Goal: Communication & Community: Ask a question

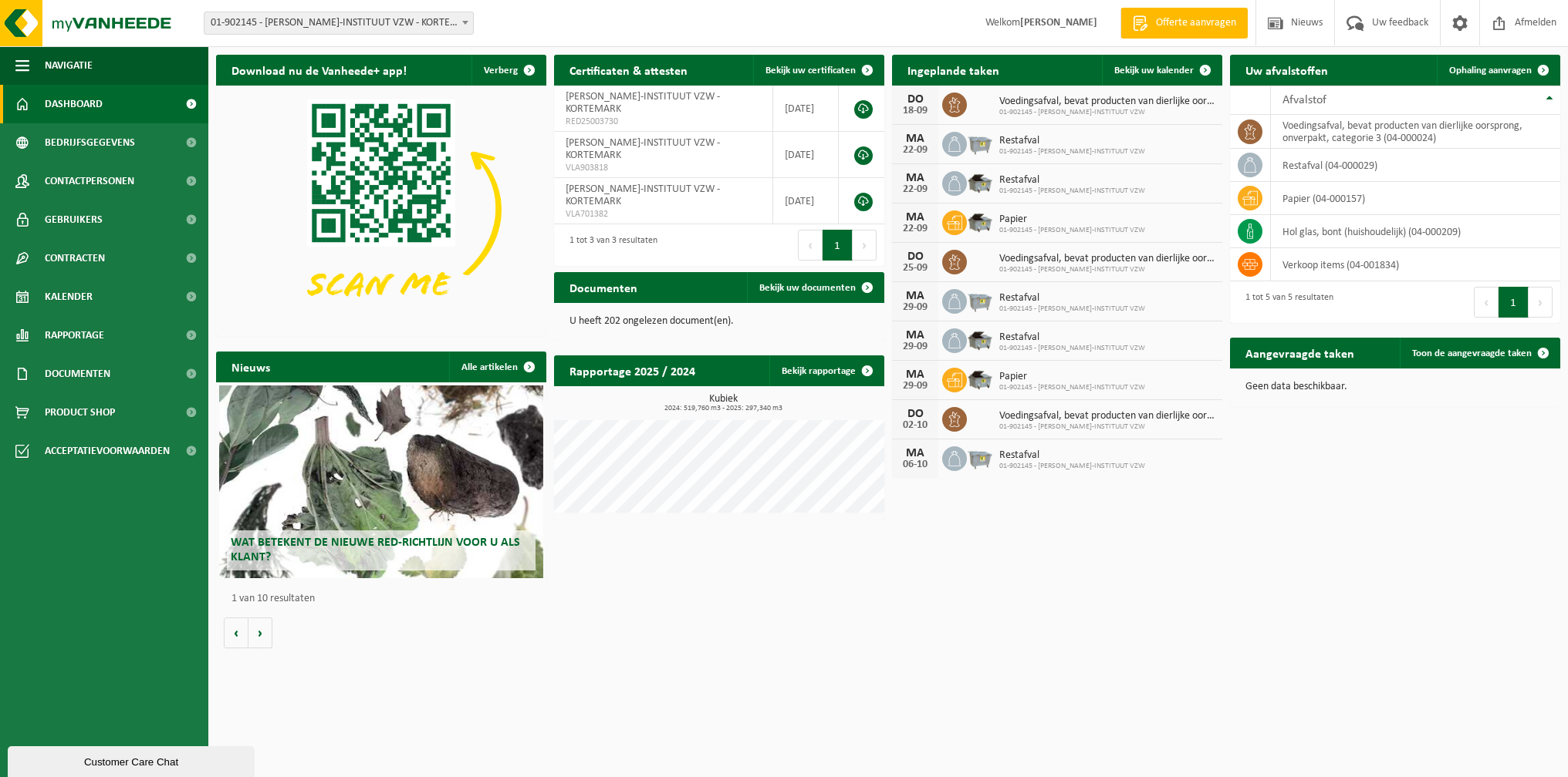
click at [72, 756] on div "Customer Care Chat" at bounding box center [131, 761] width 224 height 11
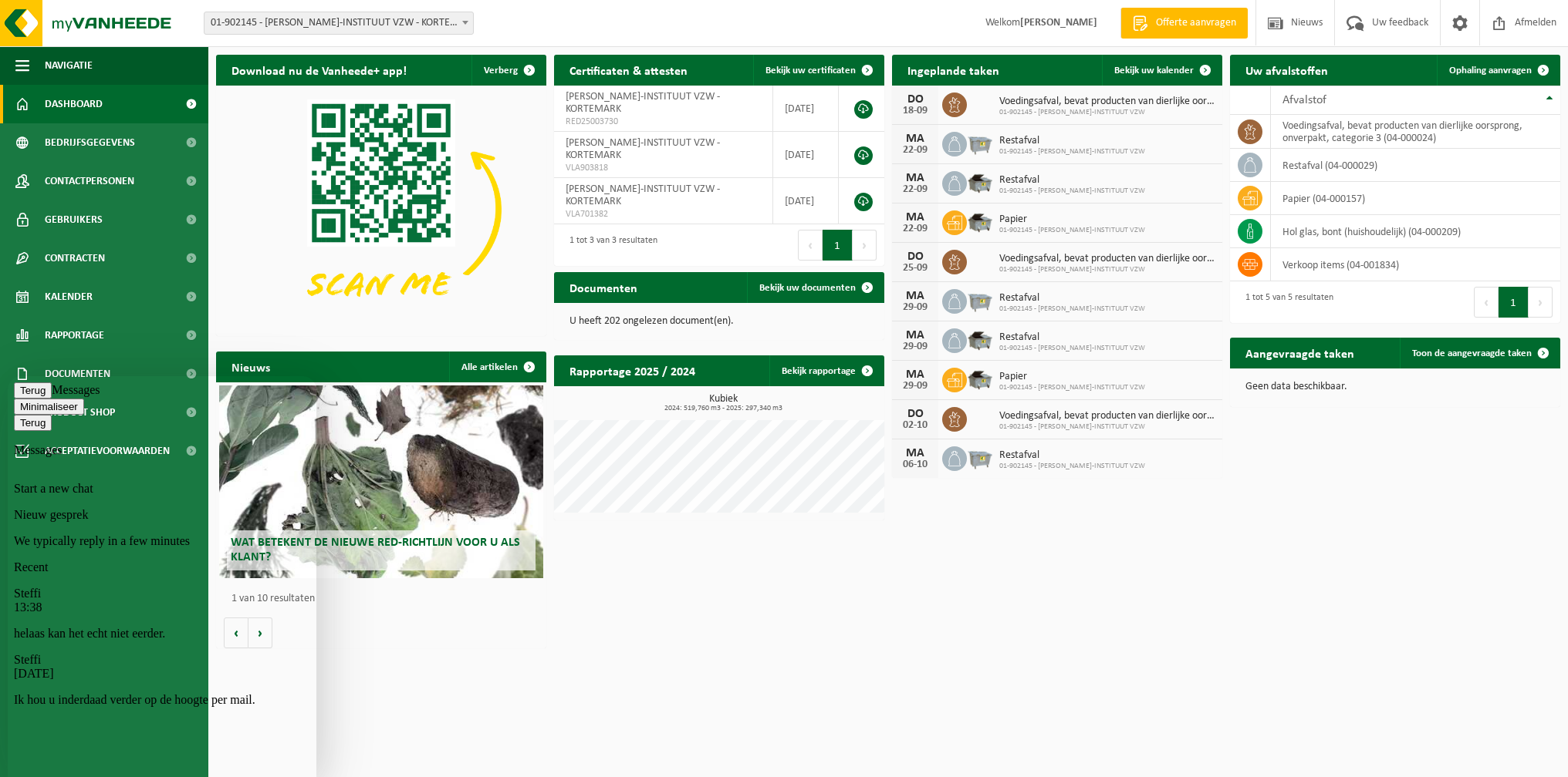
scroll to position [10, 0]
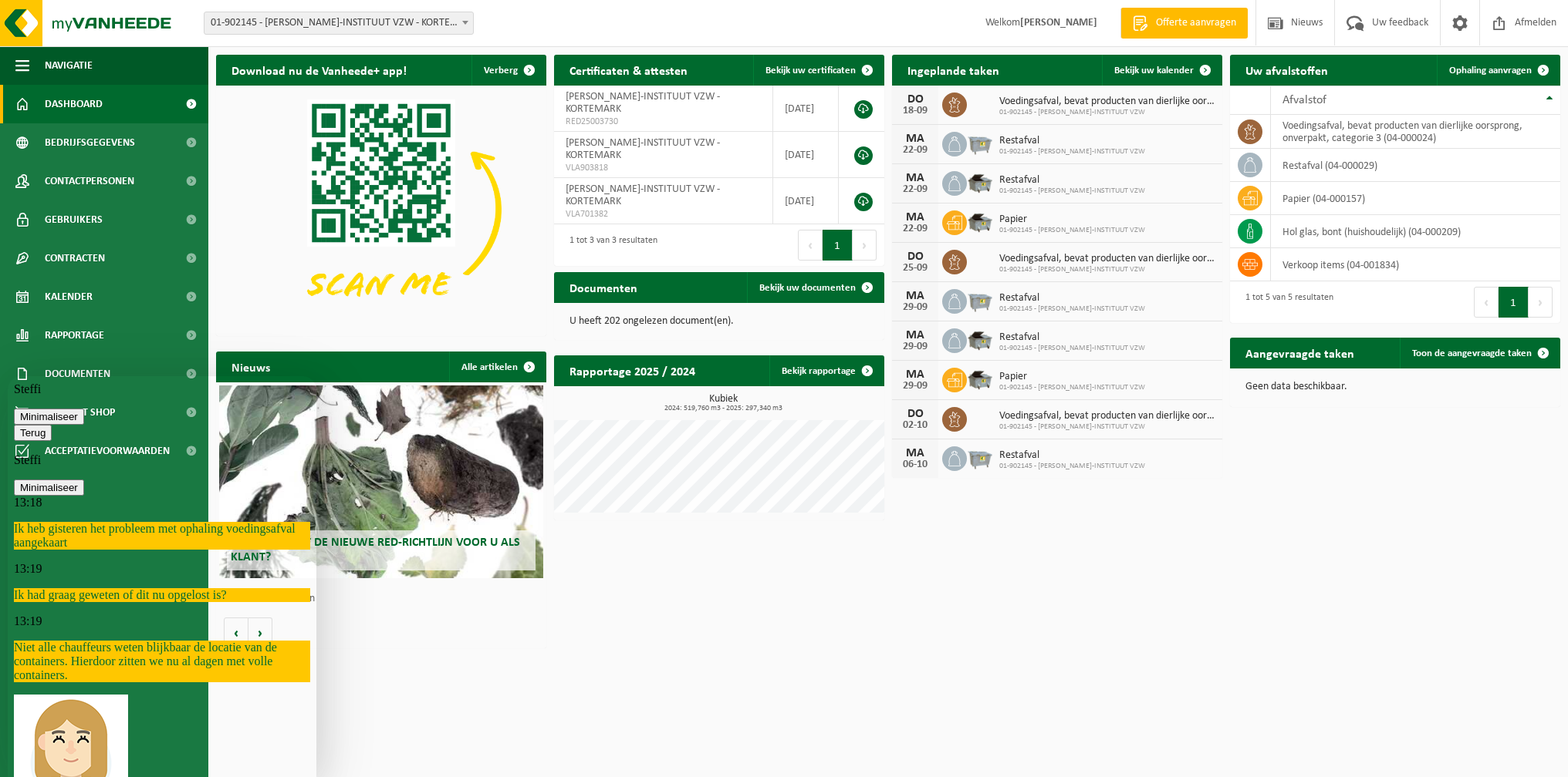
scroll to position [322, 0]
click at [20, 427] on icon "button" at bounding box center [20, 432] width 0 height 11
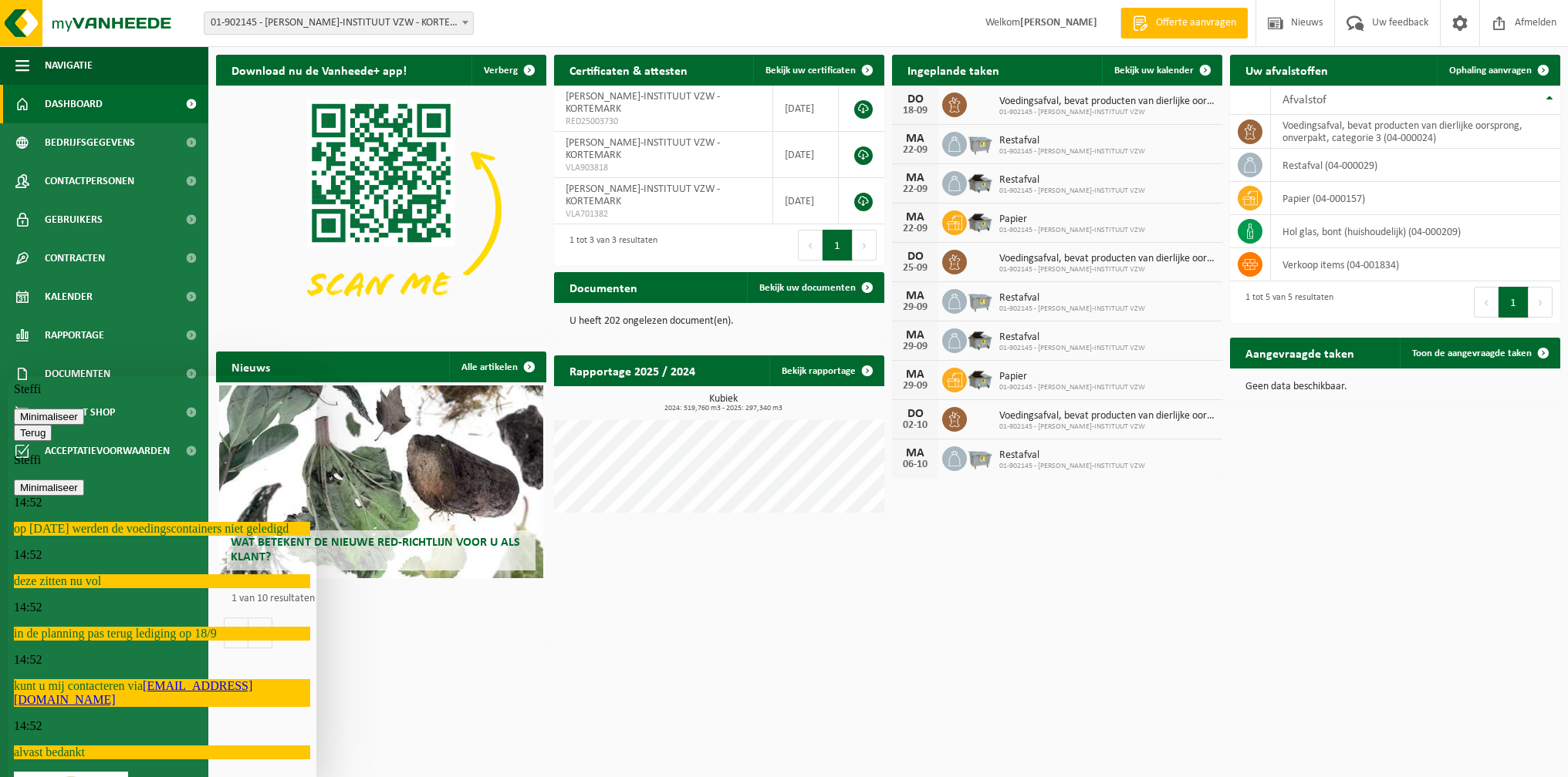
scroll to position [1616, 0]
click at [20, 427] on icon "button" at bounding box center [20, 432] width 0 height 11
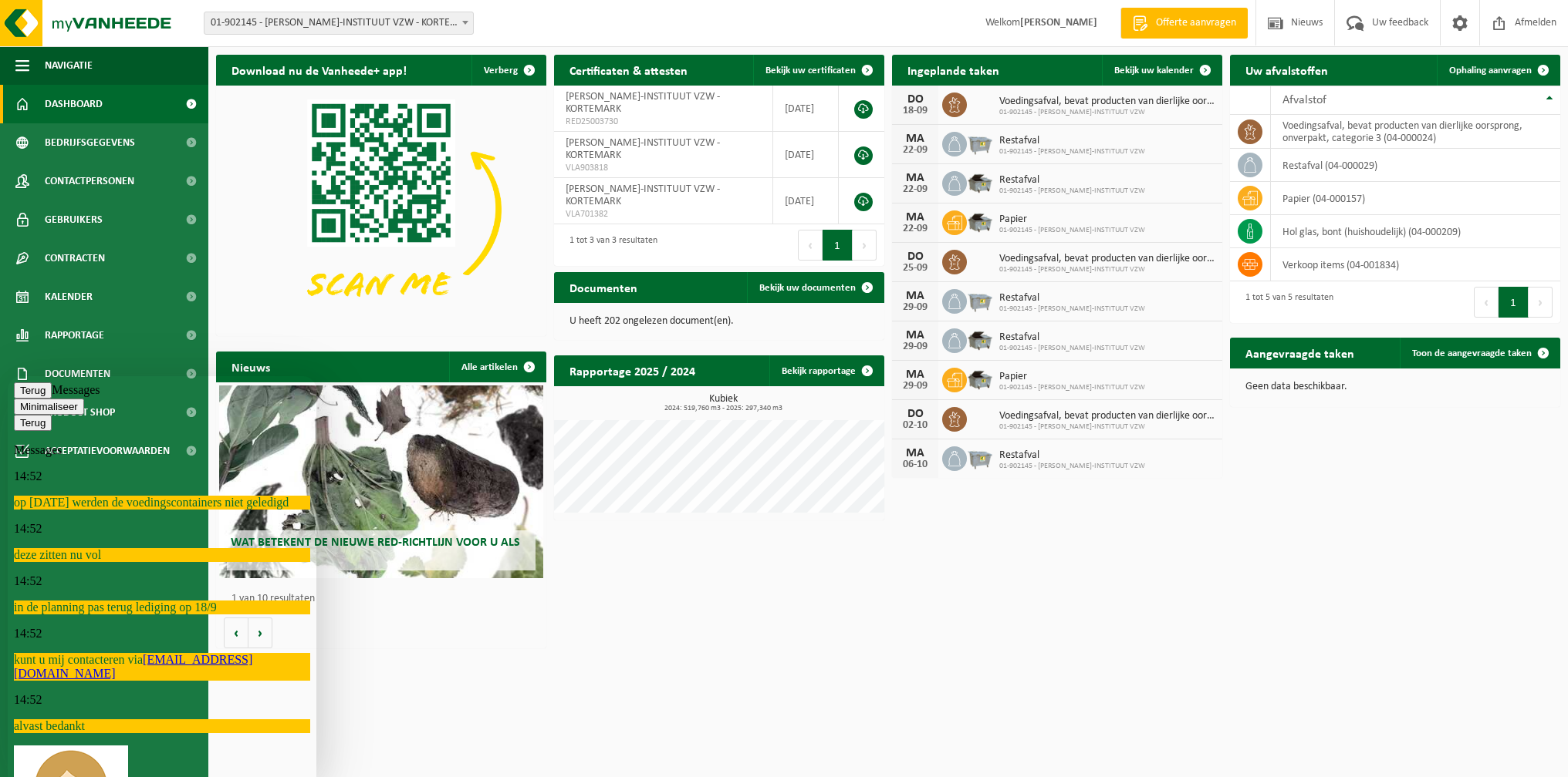
scroll to position [1519, 0]
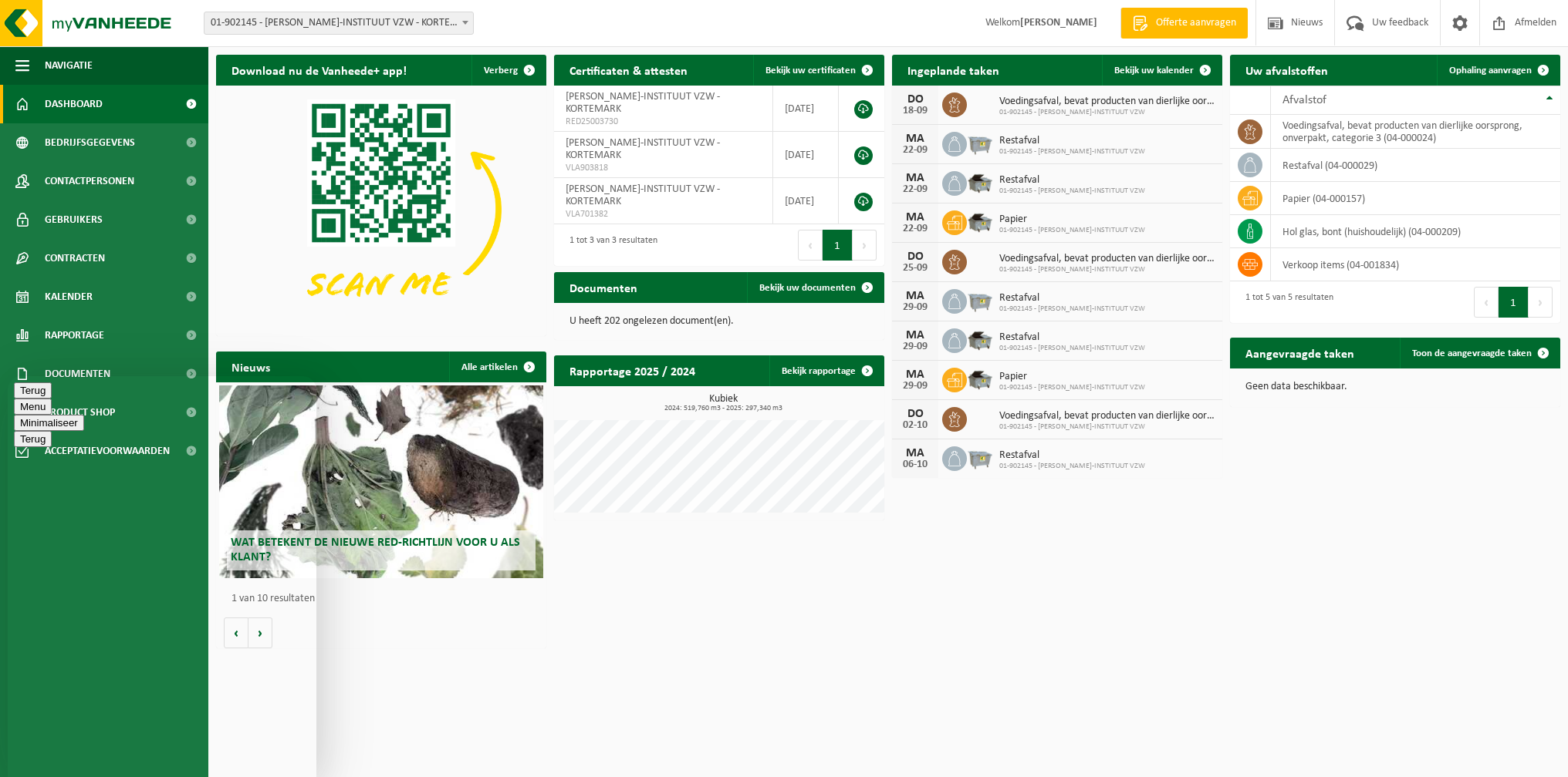
type textarea "Als ze morgen langskomen om de voedingscontainers te ledige dan is de ophaling …"
type textarea "Want die gaan nog niet opnieuw vol zijn in 1 dag"
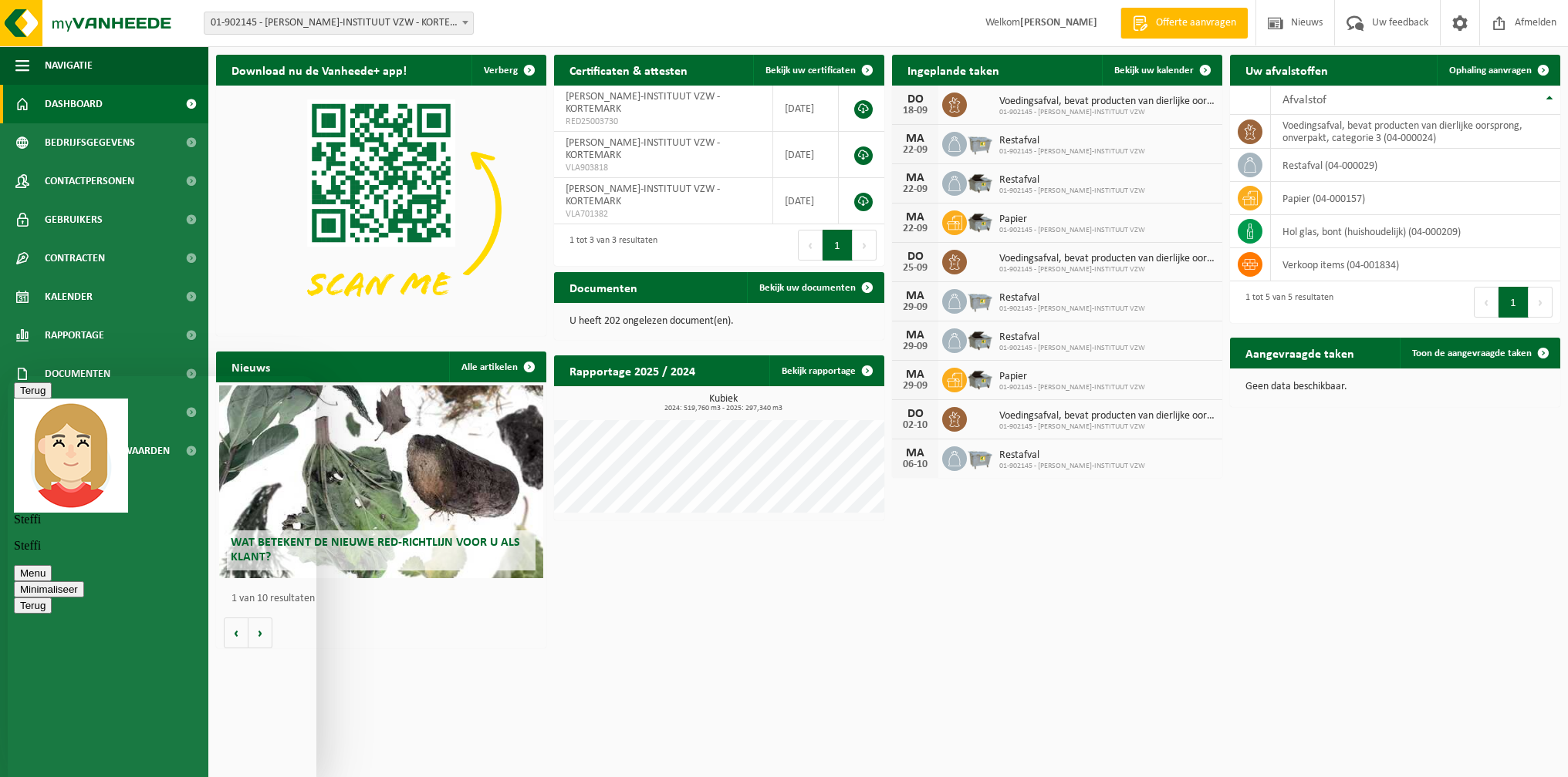
scroll to position [73, 0]
type textarea "Ik zie net de e-mail"
type textarea "[PERSON_NAME] daarop reageren"
